Goal: Task Accomplishment & Management: Manage account settings

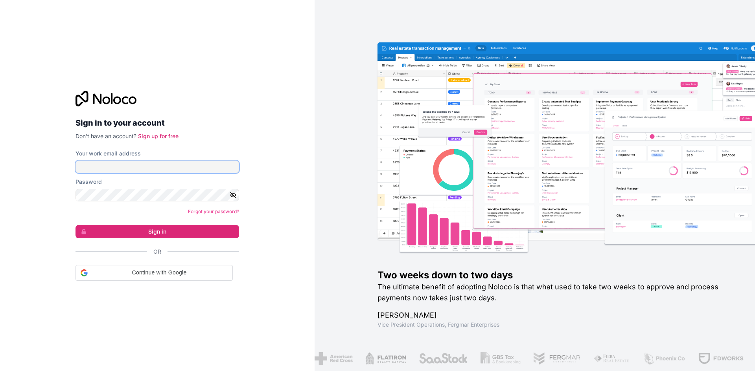
click at [188, 165] on input "Your work email address" at bounding box center [156, 167] width 163 height 13
paste input "[EMAIL_ADDRESS][DOMAIN_NAME]"
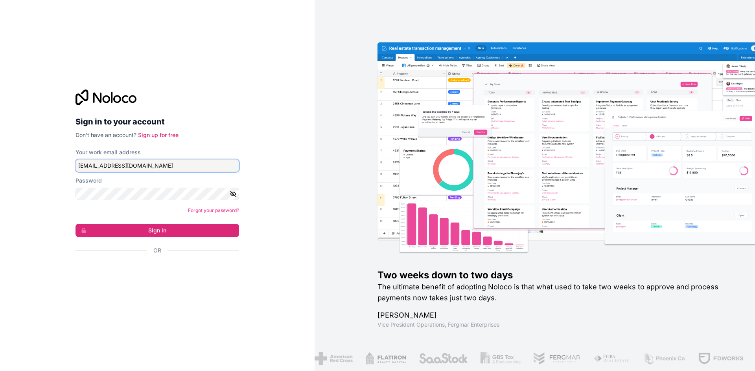
type input "[EMAIL_ADDRESS][DOMAIN_NAME]"
click at [236, 196] on icon "button" at bounding box center [233, 194] width 7 height 7
click at [202, 201] on form "Your work email address [EMAIL_ADDRESS][DOMAIN_NAME] Password Forgot your passw…" at bounding box center [156, 216] width 163 height 134
click at [193, 237] on button "Sign in" at bounding box center [156, 230] width 163 height 13
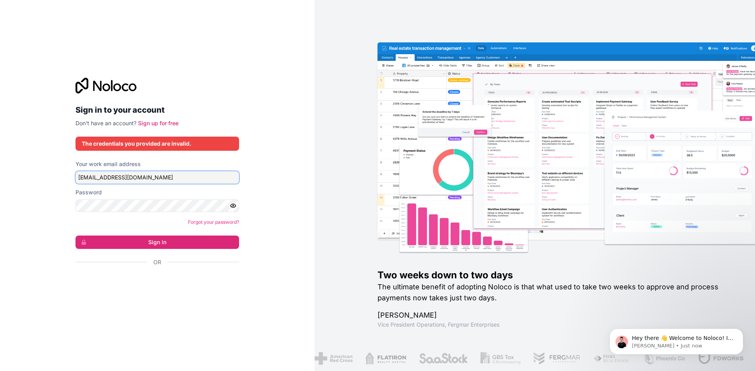
drag, startPoint x: 170, startPoint y: 177, endPoint x: 46, endPoint y: 179, distance: 124.2
click at [46, 179] on div "Sign in to your account Don't have an account? Sign up for free The credentials…" at bounding box center [157, 185] width 314 height 371
paste input "Mihir10@Chaudhary"
drag, startPoint x: 139, startPoint y: 180, endPoint x: 7, endPoint y: 175, distance: 132.1
click at [7, 175] on div "Sign in to your account Don't have an account? Sign up for free The credentials…" at bounding box center [157, 185] width 314 height 371
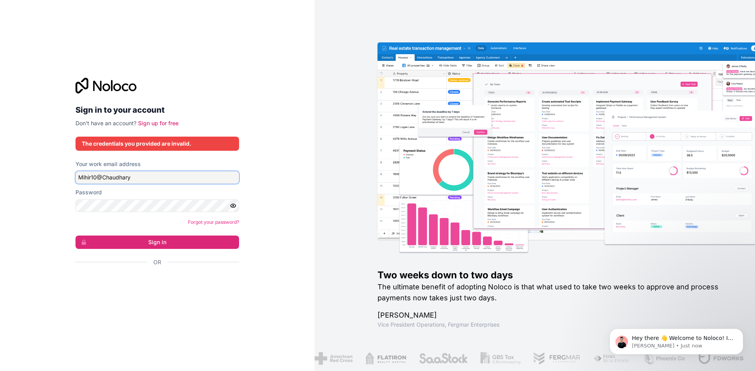
paste input "[EMAIL_ADDRESS][DOMAIN_NAME]"
drag, startPoint x: 180, startPoint y: 176, endPoint x: 33, endPoint y: 178, distance: 147.4
click at [33, 178] on div "Sign in to your account Don't have an account? Sign up for free The credentials…" at bounding box center [157, 185] width 314 height 371
click at [89, 178] on input "[EMAIL_ADDRESS][DOMAIN_NAME]" at bounding box center [156, 177] width 163 height 13
drag, startPoint x: 86, startPoint y: 176, endPoint x: 91, endPoint y: 176, distance: 4.3
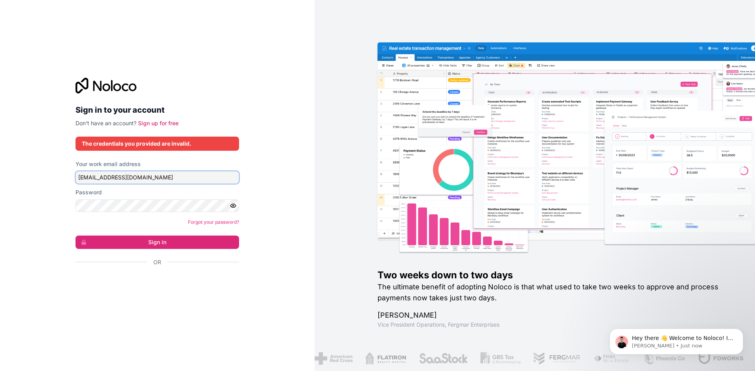
click at [87, 176] on input "[EMAIL_ADDRESS][DOMAIN_NAME]" at bounding box center [156, 177] width 163 height 13
type input "[EMAIL_ADDRESS][DOMAIN_NAME]"
click at [157, 237] on button "Sign in" at bounding box center [156, 242] width 163 height 13
click at [165, 244] on button "Sign in" at bounding box center [156, 242] width 163 height 13
click at [235, 242] on button "Sign in" at bounding box center [156, 242] width 163 height 13
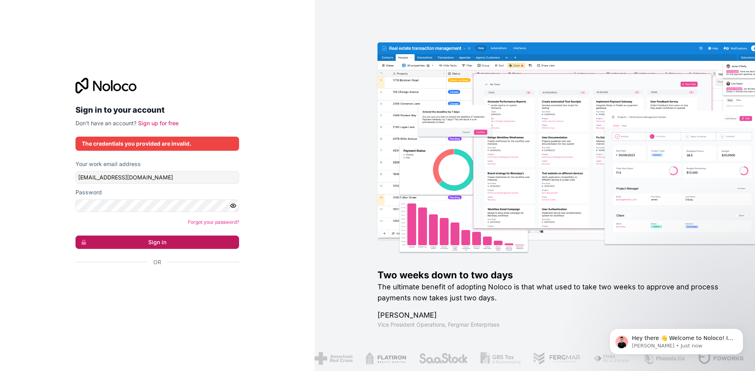
click at [235, 242] on button "Sign in" at bounding box center [156, 242] width 163 height 13
click at [221, 242] on button "Sign in" at bounding box center [156, 242] width 163 height 13
click at [222, 242] on button "Sign in" at bounding box center [156, 242] width 163 height 13
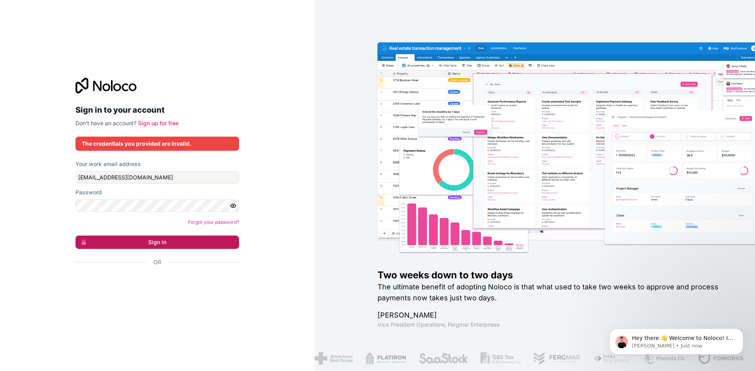
click at [223, 242] on button "Sign in" at bounding box center [156, 242] width 163 height 13
click at [152, 242] on button "Sign in" at bounding box center [156, 242] width 163 height 13
